Goal: Navigation & Orientation: Find specific page/section

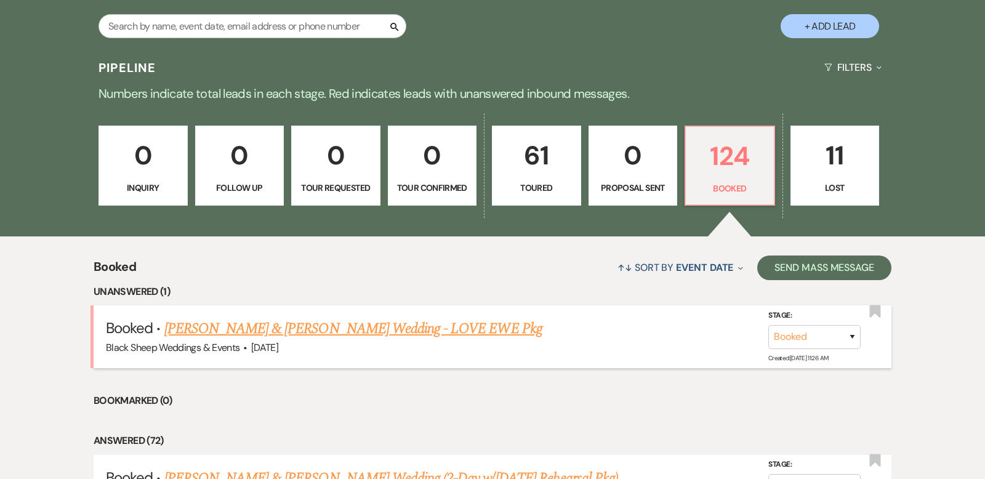
click at [345, 328] on link "[PERSON_NAME] & [PERSON_NAME] Wedding - LOVE EWE Pkg" at bounding box center [353, 329] width 378 height 22
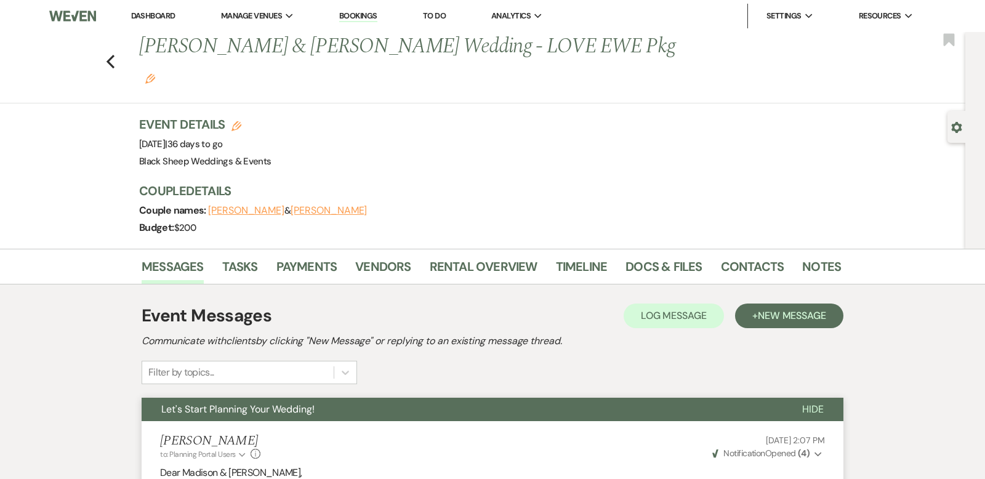
click at [155, 14] on link "Dashboard" at bounding box center [153, 15] width 44 height 10
